Goal: Transaction & Acquisition: Purchase product/service

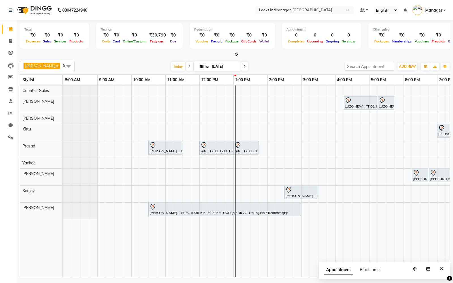
scroll to position [0, 55]
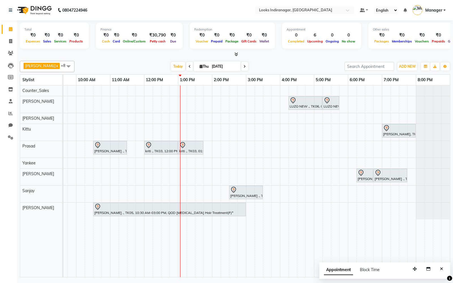
click at [244, 67] on icon at bounding box center [245, 66] width 2 height 3
type input "[DATE]"
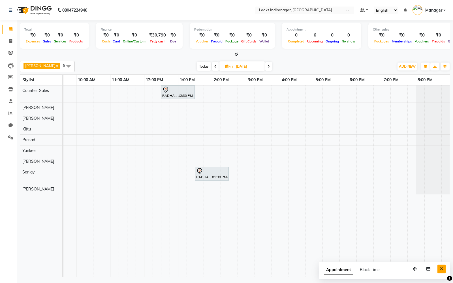
click at [443, 267] on icon "Close" at bounding box center [441, 269] width 3 height 4
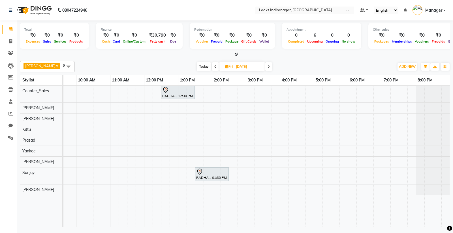
click at [333, 106] on div "RADHA ., 12:30 PM-01:30 PM, Roots Touchup Inoa(F) RADHA ., 01:30 PM-02:30 PM, P…" at bounding box center [229, 156] width 442 height 141
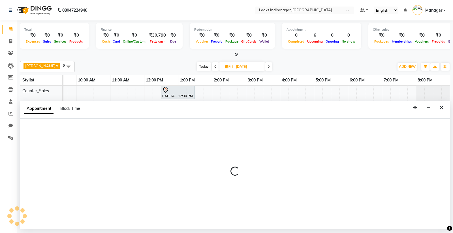
select select "87782"
select select "1050"
select select "tentative"
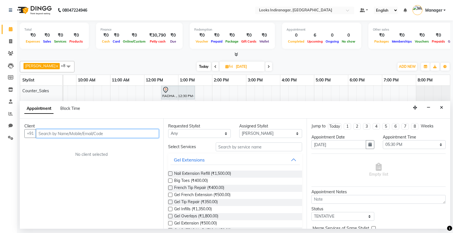
click at [103, 133] on input "text" at bounding box center [97, 133] width 123 height 9
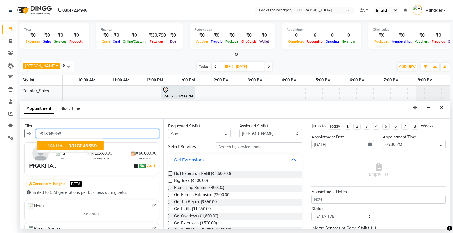
click at [84, 145] on span "9818045659" at bounding box center [83, 146] width 28 height 6
type input "9818045659"
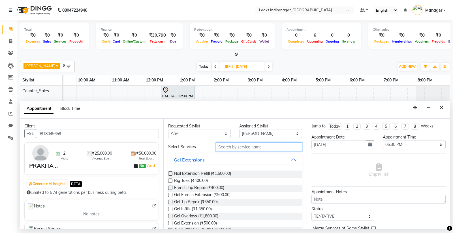
click at [236, 148] on input "text" at bounding box center [259, 146] width 87 height 9
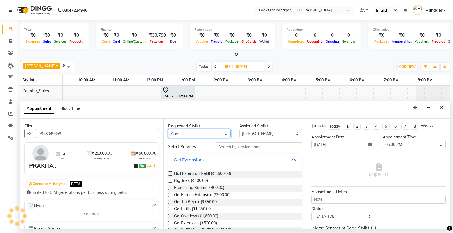
click at [216, 135] on select "Any Ali Bikash Counter_Sales Diksha Kittu Mandeep Nerika Omega Prasad Sanjay Sh…" at bounding box center [199, 133] width 63 height 9
select select "87782"
click at [168, 129] on select "Any Ali Bikash Counter_Sales Diksha Kittu Mandeep Nerika Omega Prasad Sanjay Sh…" at bounding box center [199, 133] width 63 height 9
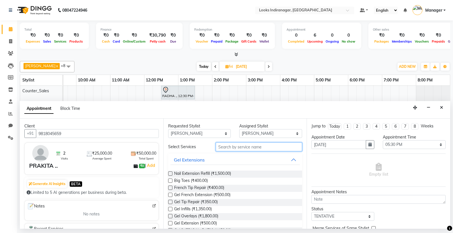
click at [248, 146] on input "text" at bounding box center [259, 146] width 87 height 9
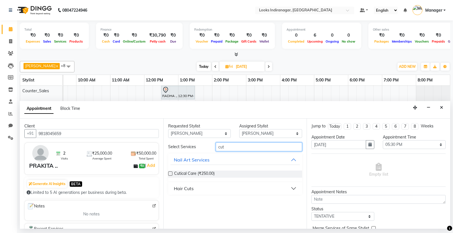
type input "cut"
click at [222, 187] on button "Hair Cuts" at bounding box center [236, 188] width 130 height 10
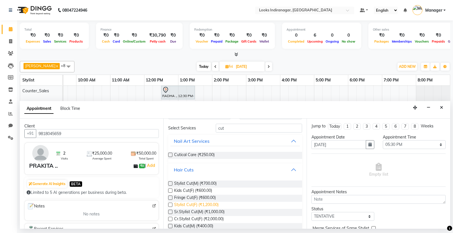
scroll to position [31, 0]
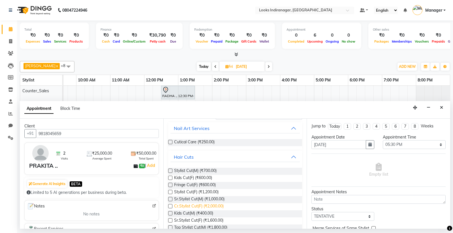
click at [222, 205] on span "Cr.Stylist Cut(F) (₹2,000.00)" at bounding box center [199, 206] width 50 height 7
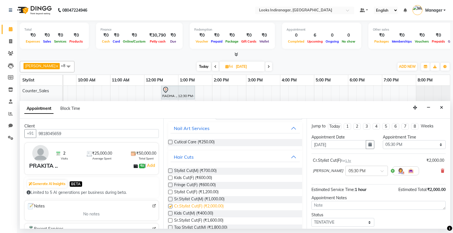
checkbox input "false"
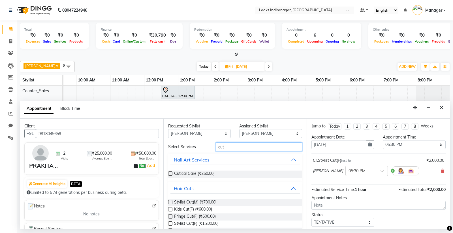
drag, startPoint x: 231, startPoint y: 149, endPoint x: 191, endPoint y: 151, distance: 40.5
click at [191, 151] on div "Select Services cut" at bounding box center [235, 146] width 143 height 9
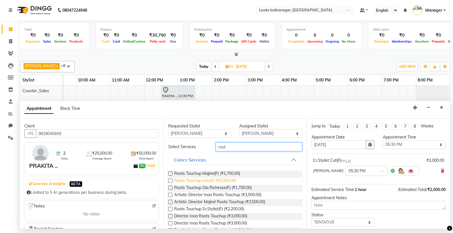
type input "root"
click at [209, 179] on span "Roots Touchup Inoa(F) (₹2,000.00)" at bounding box center [205, 180] width 62 height 7
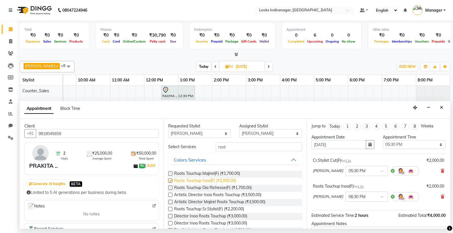
checkbox input "false"
click at [236, 143] on input "root" at bounding box center [259, 146] width 87 height 9
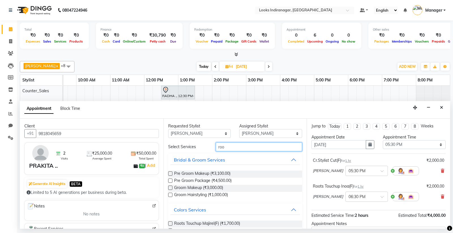
type input "root"
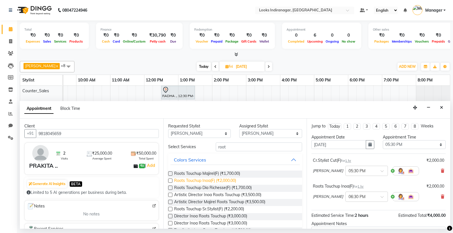
click at [235, 177] on span "Roots Touchup Inoa(F) (₹2,000.00)" at bounding box center [205, 180] width 62 height 7
checkbox input "false"
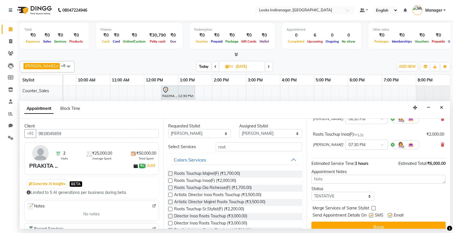
scroll to position [85, 0]
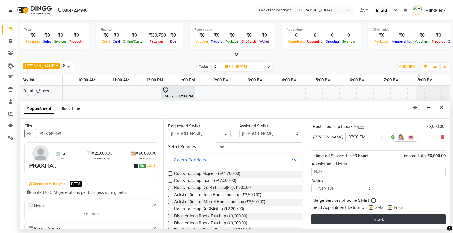
click at [388, 216] on button "Book" at bounding box center [379, 219] width 134 height 10
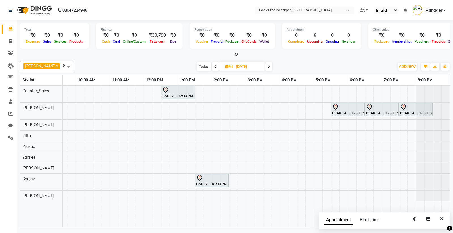
click at [41, 10] on img at bounding box center [33, 10] width 39 height 16
click at [214, 66] on icon at bounding box center [215, 66] width 2 height 3
type input "[DATE]"
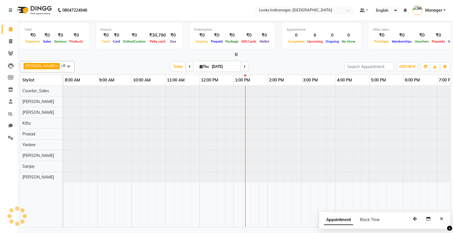
scroll to position [0, 55]
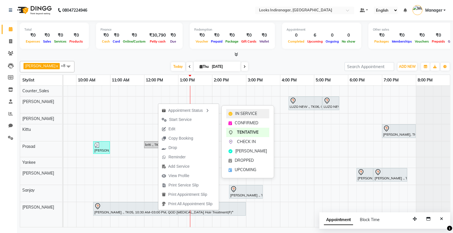
click at [245, 114] on span "IN SERVICE" at bounding box center [246, 114] width 22 height 6
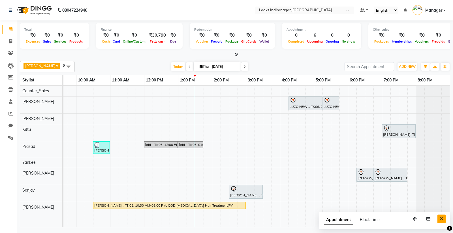
click at [443, 220] on icon "Close" at bounding box center [441, 218] width 3 height 4
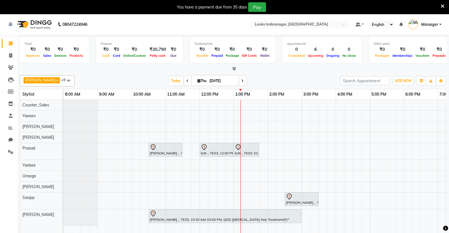
click at [216, 81] on input "[DATE]" at bounding box center [222, 81] width 28 height 9
select select "9"
select select "2025"
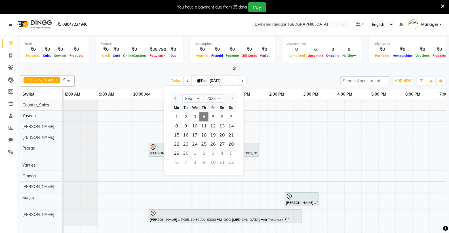
click at [205, 118] on span "4" at bounding box center [203, 116] width 9 height 9
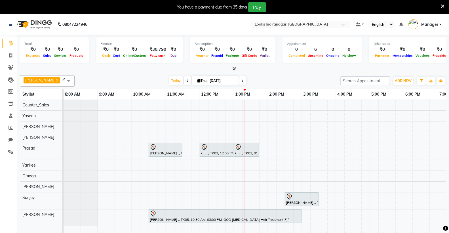
scroll to position [14, 0]
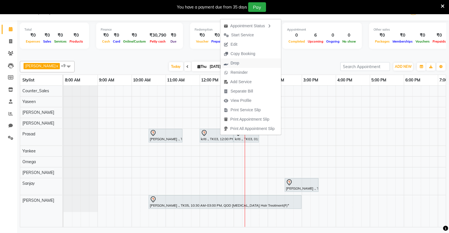
click at [235, 64] on span "Drop" at bounding box center [234, 63] width 9 height 6
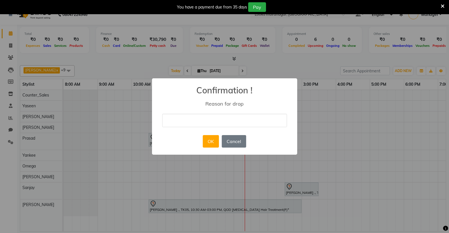
scroll to position [10, 0]
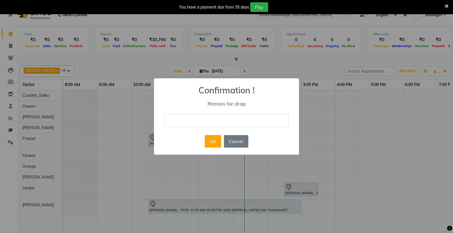
drag, startPoint x: 213, startPoint y: 114, endPoint x: 212, endPoint y: 117, distance: 3.4
click at [213, 114] on input "text" at bounding box center [226, 120] width 125 height 13
type input "NO SHOW"
click at [216, 142] on button "OK" at bounding box center [213, 141] width 16 height 12
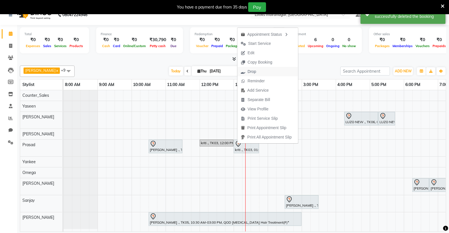
click at [254, 70] on span "Drop" at bounding box center [251, 72] width 9 height 6
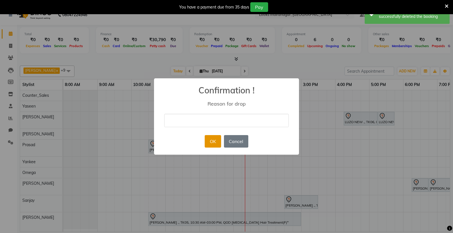
click at [214, 143] on button "OK" at bounding box center [213, 141] width 16 height 12
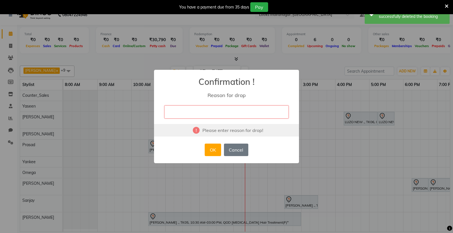
click at [225, 114] on input "text" at bounding box center [226, 111] width 125 height 13
type input "NO SHOW"
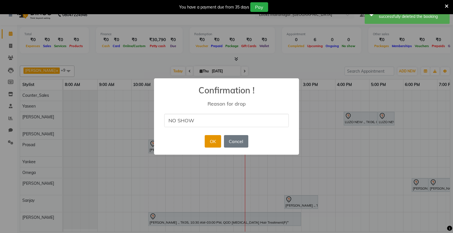
click at [217, 142] on button "OK" at bounding box center [213, 141] width 16 height 12
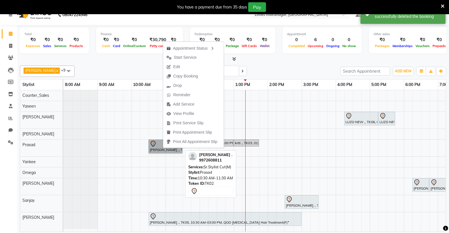
click at [158, 150] on link "[PERSON_NAME] ., TK02, 10:30 AM-11:30 AM, Sr.Stylist Cut(M)" at bounding box center [165, 146] width 34 height 14
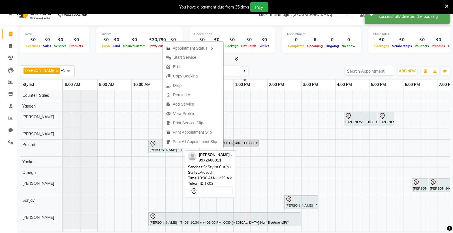
select select "7"
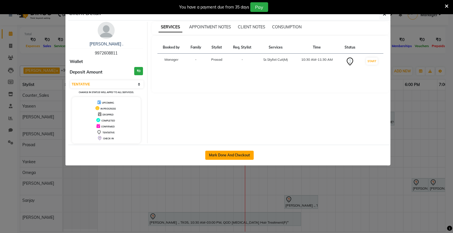
click at [234, 153] on button "Mark Done And Checkout" at bounding box center [229, 154] width 48 height 9
select select "service"
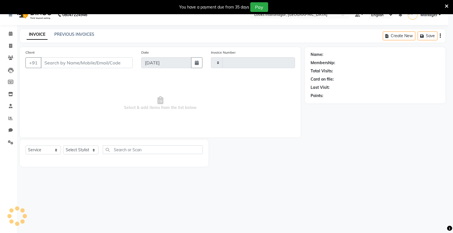
type input "3480"
select select "3"
select select "8708"
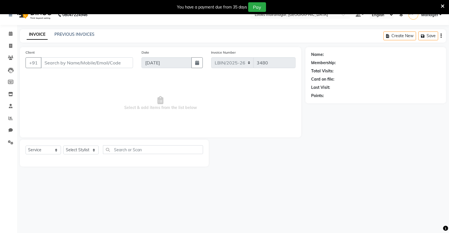
type input "9972608811"
select select "87786"
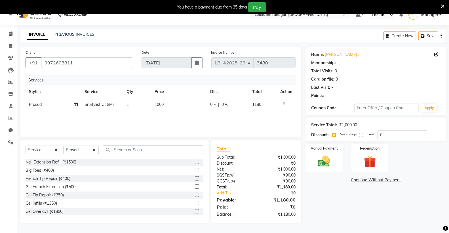
select select "1: Object"
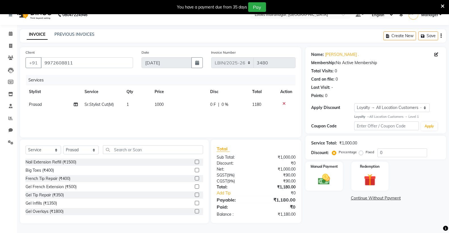
click at [162, 108] on td "1000" at bounding box center [179, 104] width 56 height 13
select select "87786"
click at [122, 106] on span at bounding box center [125, 106] width 11 height 11
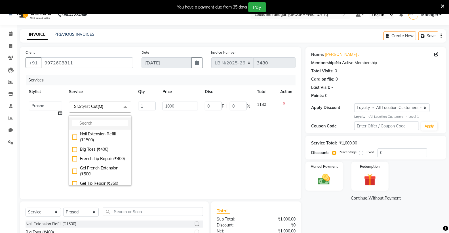
click at [110, 126] on input "multiselect-search" at bounding box center [100, 123] width 56 height 6
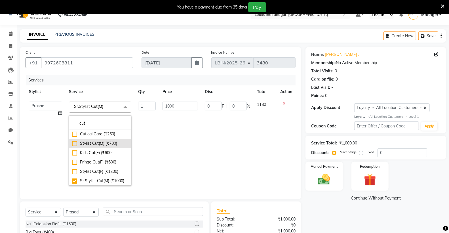
type input "cut"
click at [103, 143] on div "Stylist Cut(M) (₹700)" at bounding box center [100, 143] width 56 height 6
checkbox input "true"
checkbox input "false"
click at [165, 106] on input "700" at bounding box center [179, 105] width 35 height 9
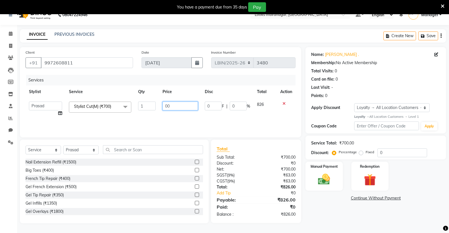
type input "600"
click at [205, 123] on div "Services Stylist Service Qty Price Disc Total Action [PERSON_NAME] Counter_Sale…" at bounding box center [161, 103] width 270 height 57
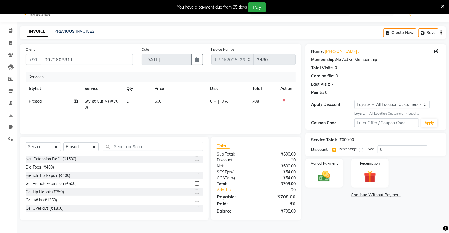
scroll to position [14, 0]
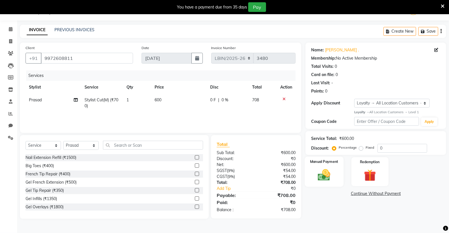
click at [328, 172] on img at bounding box center [324, 174] width 20 height 14
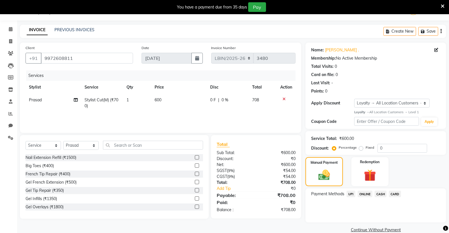
click at [394, 194] on span "CARD" at bounding box center [394, 193] width 12 height 7
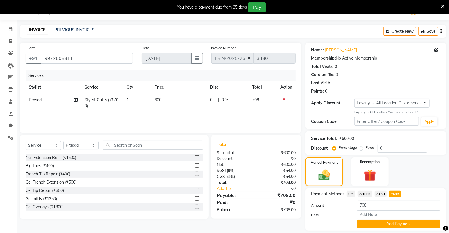
click at [384, 223] on button "Add Payment" at bounding box center [398, 223] width 83 height 9
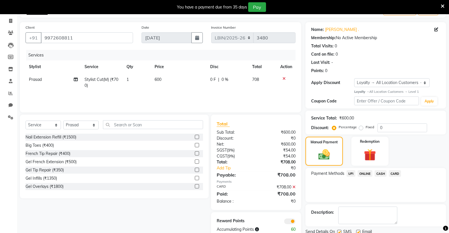
scroll to position [56, 0]
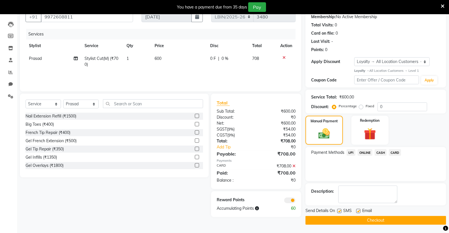
click at [371, 221] on button "Checkout" at bounding box center [375, 220] width 141 height 9
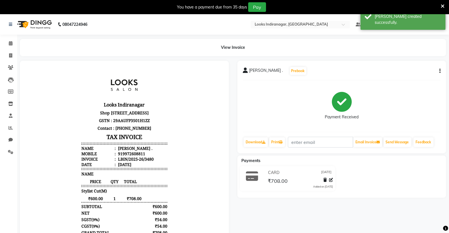
click at [35, 23] on img at bounding box center [33, 24] width 39 height 16
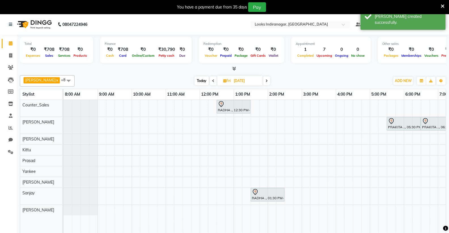
click at [41, 21] on img at bounding box center [33, 24] width 39 height 16
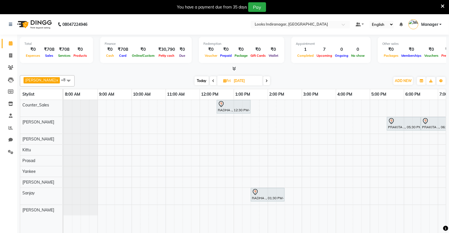
click at [212, 81] on icon at bounding box center [213, 80] width 2 height 3
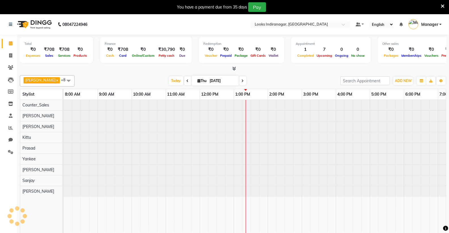
scroll to position [0, 60]
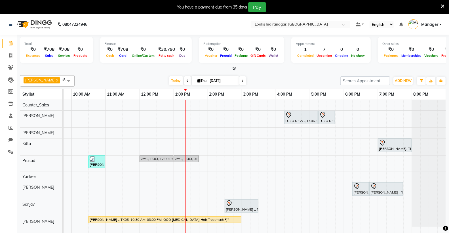
click at [239, 81] on span at bounding box center [242, 80] width 7 height 9
type input "[DATE]"
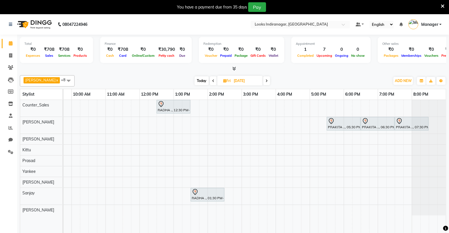
drag, startPoint x: 55, startPoint y: 80, endPoint x: 48, endPoint y: 86, distance: 9.7
click at [63, 80] on span at bounding box center [68, 80] width 11 height 11
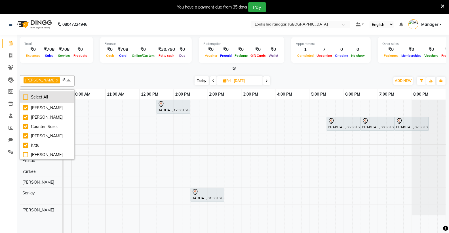
click at [26, 97] on div "Select All" at bounding box center [47, 97] width 48 height 6
checkbox input "true"
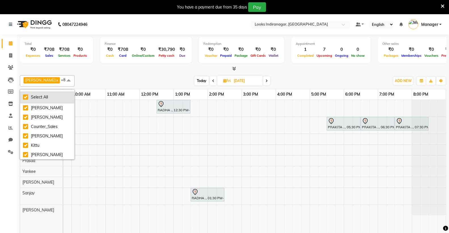
checkbox input "true"
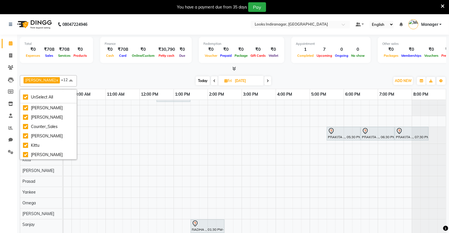
scroll to position [22, 0]
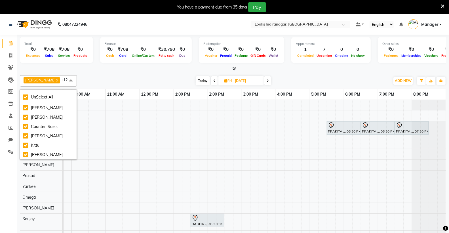
click at [211, 78] on span at bounding box center [214, 80] width 7 height 9
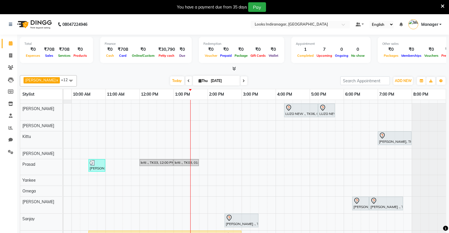
scroll to position [0, 0]
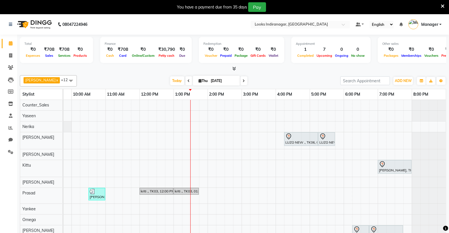
click at [240, 80] on span at bounding box center [243, 80] width 7 height 9
type input "[DATE]"
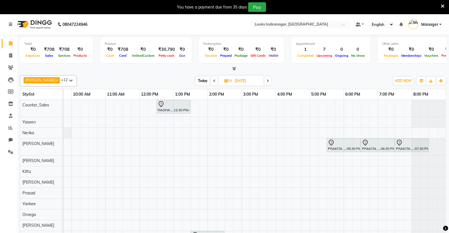
click at [65, 79] on span at bounding box center [70, 80] width 11 height 11
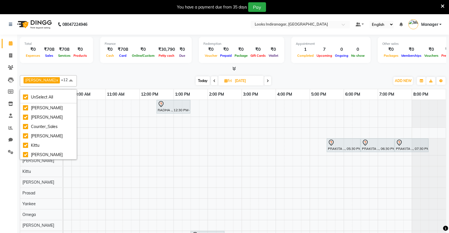
click at [152, 157] on div "RADHA ., 12:30 PM-01:30 PM, Roots Touchup Inoa(F) PRAKITA .., 05:30 PM-06:30 PM…" at bounding box center [224, 179] width 442 height 158
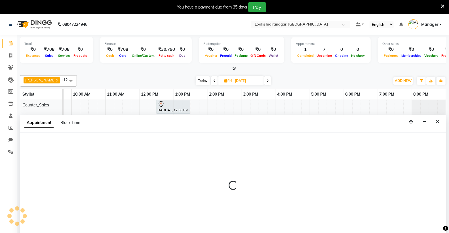
scroll to position [14, 0]
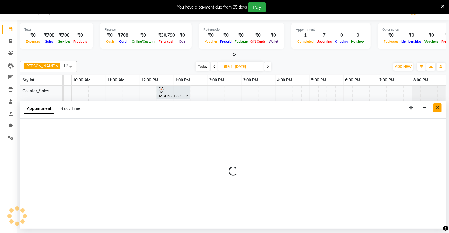
select select "87783"
select select "735"
select select "tentative"
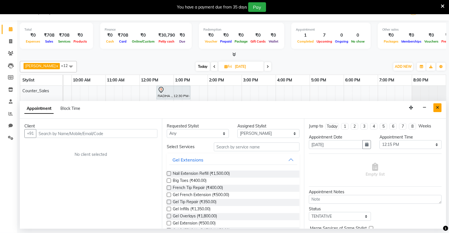
click at [439, 106] on button "Close" at bounding box center [437, 107] width 8 height 9
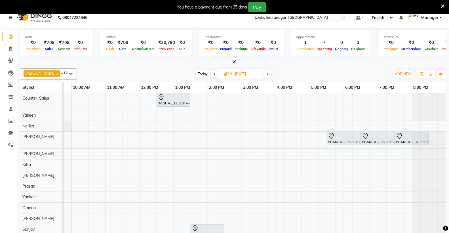
scroll to position [0, 0]
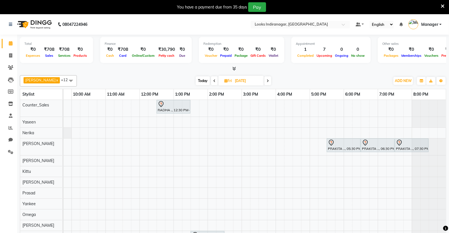
click at [213, 80] on icon at bounding box center [214, 80] width 2 height 3
type input "[DATE]"
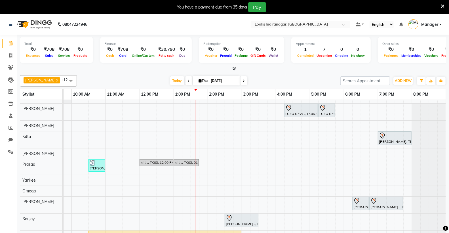
scroll to position [14, 0]
